Goal: Navigation & Orientation: Find specific page/section

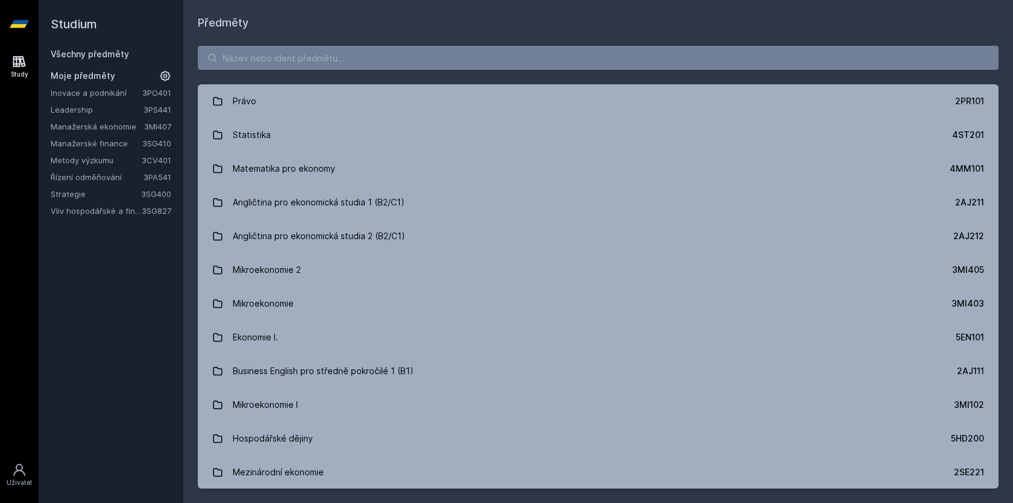
click at [88, 122] on link "Manažerská ekonomie" at bounding box center [97, 127] width 93 height 12
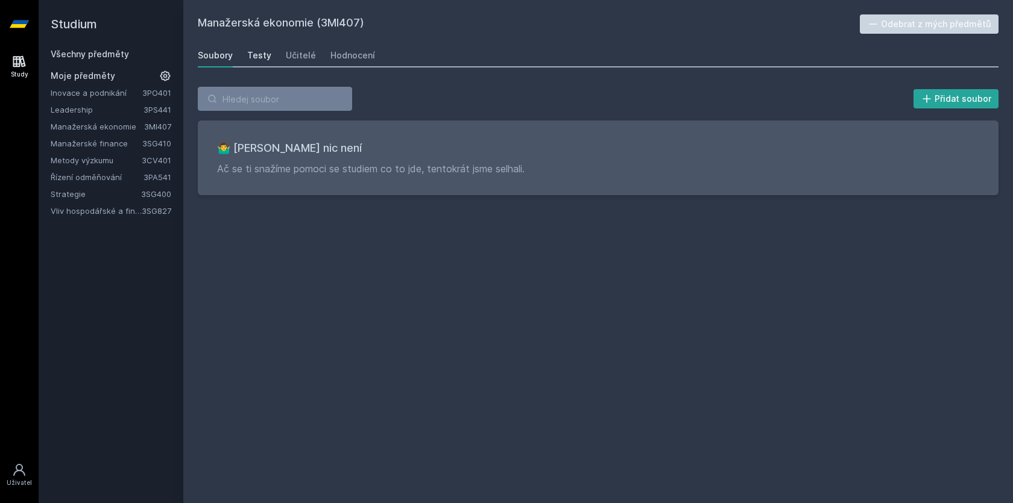
click at [251, 55] on div "Testy" at bounding box center [259, 55] width 24 height 12
click at [301, 57] on div "Učitelé" at bounding box center [301, 55] width 30 height 12
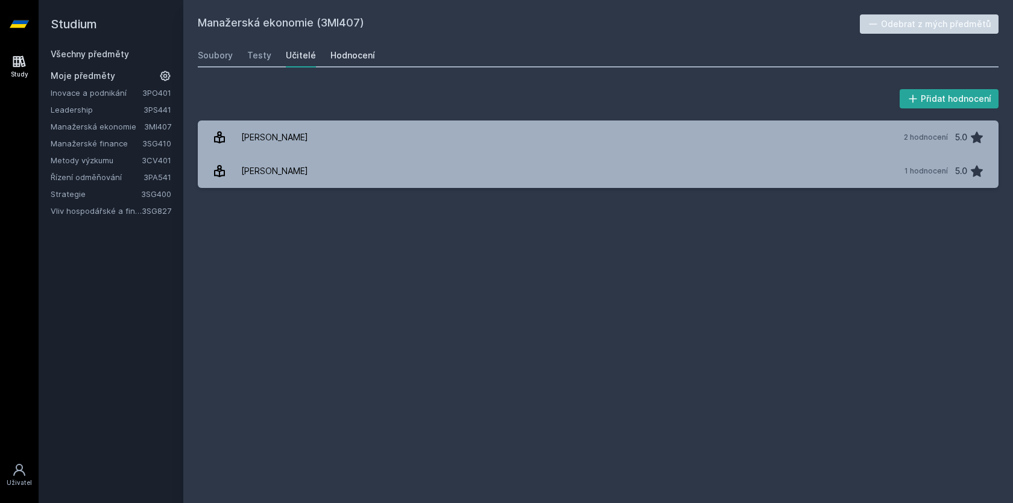
click at [362, 57] on div "Hodnocení" at bounding box center [352, 55] width 45 height 12
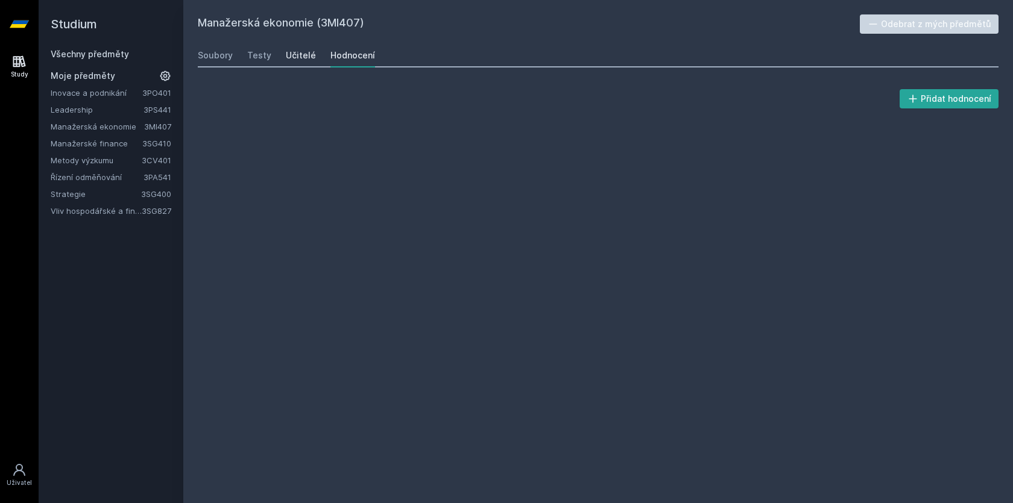
click at [300, 51] on div "Učitelé" at bounding box center [301, 55] width 30 height 12
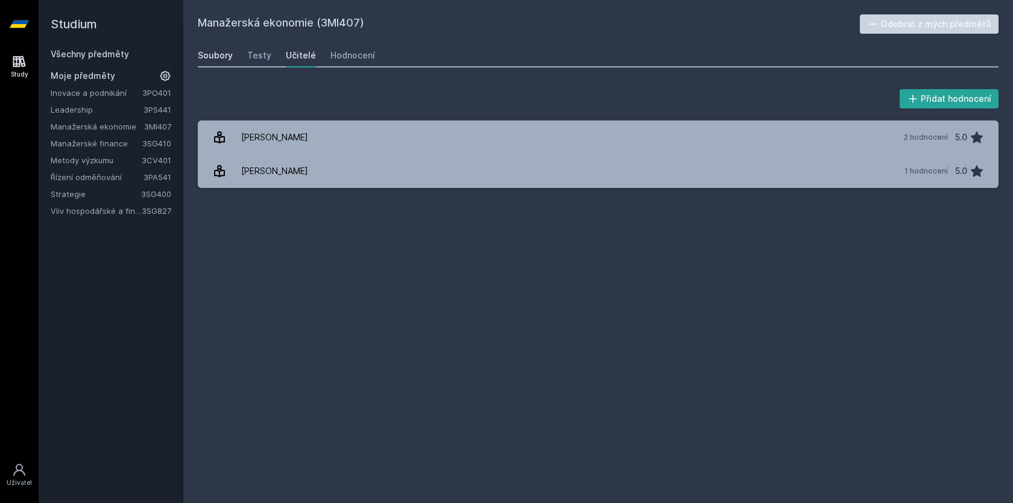
click at [225, 52] on div "Soubory" at bounding box center [215, 55] width 35 height 12
